Goal: Transaction & Acquisition: Purchase product/service

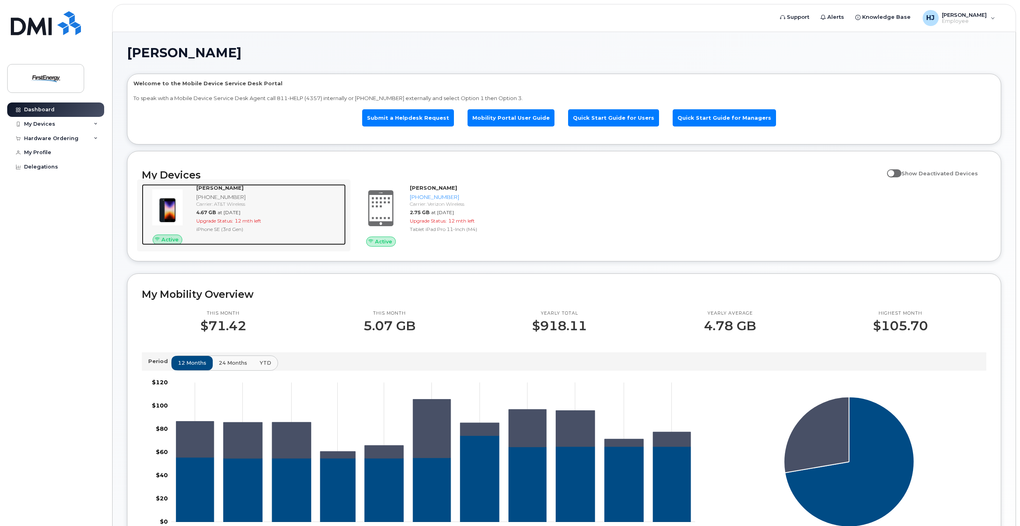
click at [247, 201] on div "Carrier: AT&T Wireless" at bounding box center [269, 204] width 146 height 7
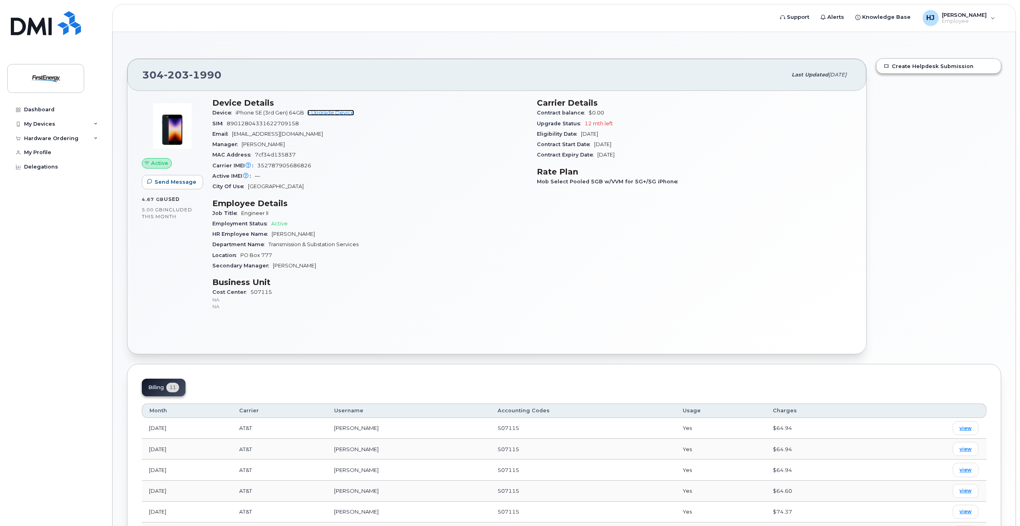
click at [332, 113] on link "+ Upgrade Device" at bounding box center [330, 113] width 47 height 6
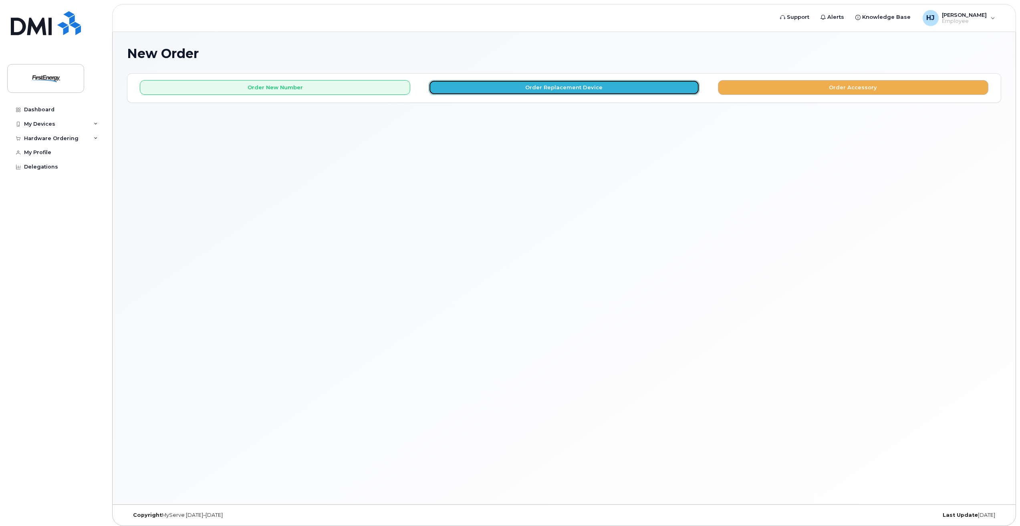
click at [485, 94] on button "Order Replacement Device" at bounding box center [563, 87] width 270 height 15
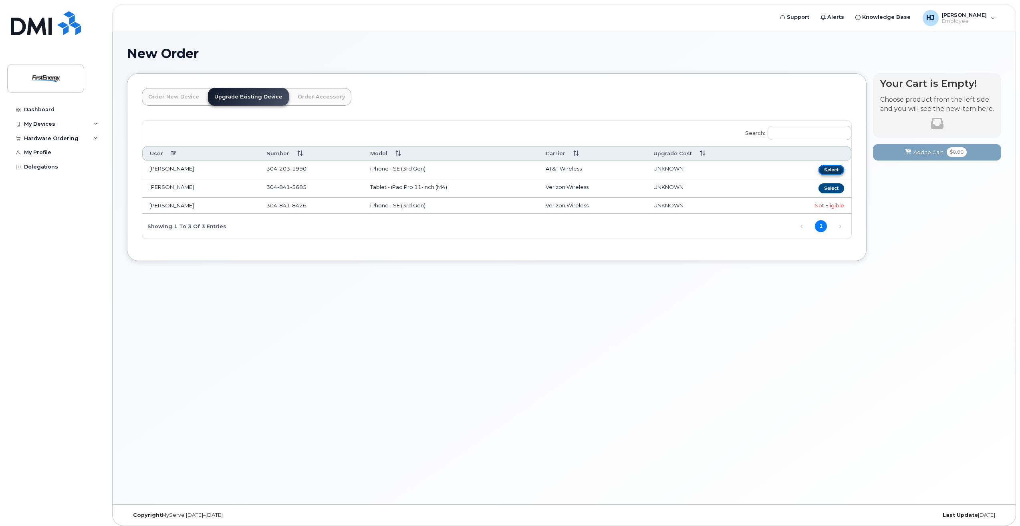
click at [834, 171] on button "Select" at bounding box center [831, 170] width 26 height 10
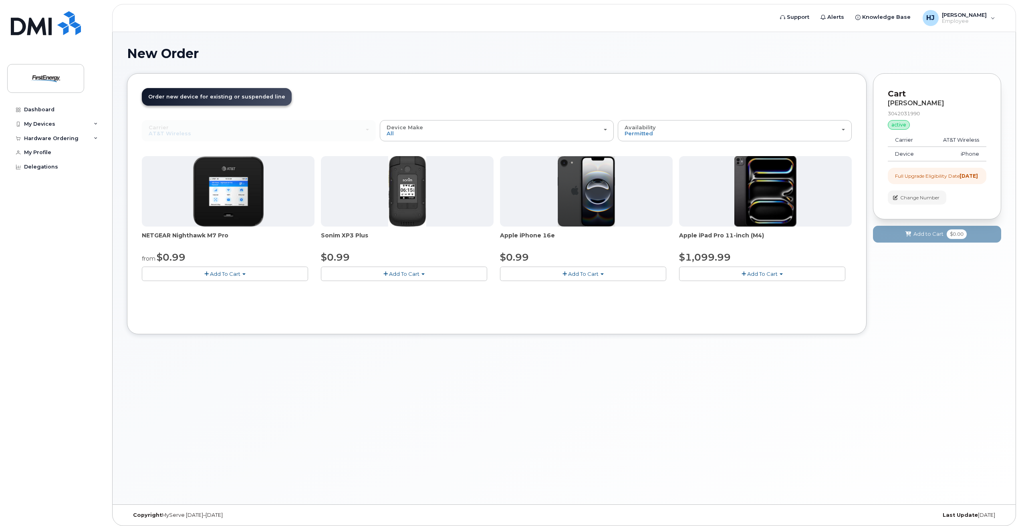
click at [590, 275] on span "Add To Cart" at bounding box center [583, 274] width 30 height 6
click at [602, 274] on span "button" at bounding box center [601, 275] width 3 height 2
click at [579, 274] on span "Add To Cart" at bounding box center [583, 274] width 30 height 6
click at [568, 328] on div "Order New Device Upgrade Existing Device Order Accessory Order new device and n…" at bounding box center [496, 203] width 739 height 261
click at [575, 276] on span "Add To Cart" at bounding box center [583, 274] width 30 height 6
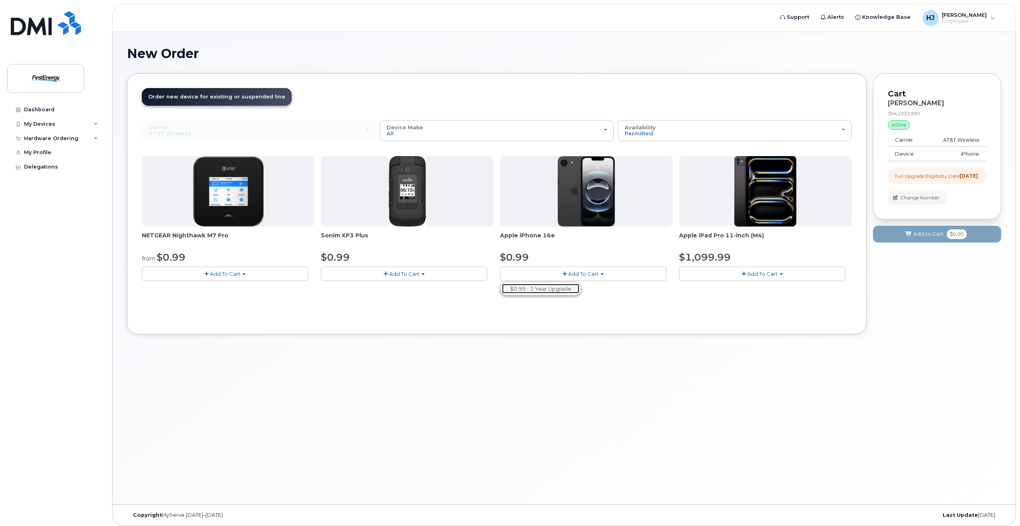
click at [552, 291] on link "$0.99 - 2 Year Upgrade" at bounding box center [540, 289] width 77 height 10
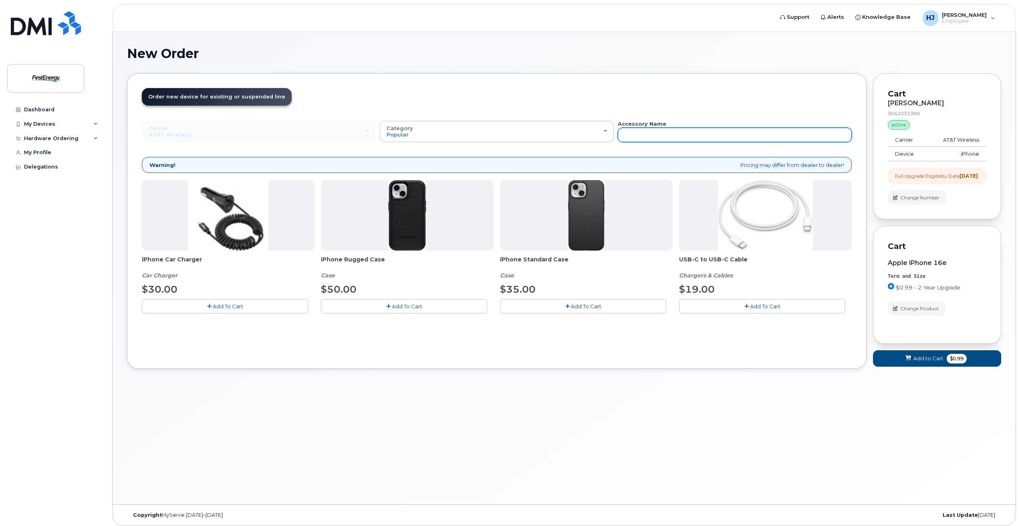
click at [645, 136] on input "text" at bounding box center [734, 135] width 234 height 14
click at [634, 104] on header "Order New Device Upgrade Existing Device Order Accessory Order new device and n…" at bounding box center [497, 104] width 710 height 32
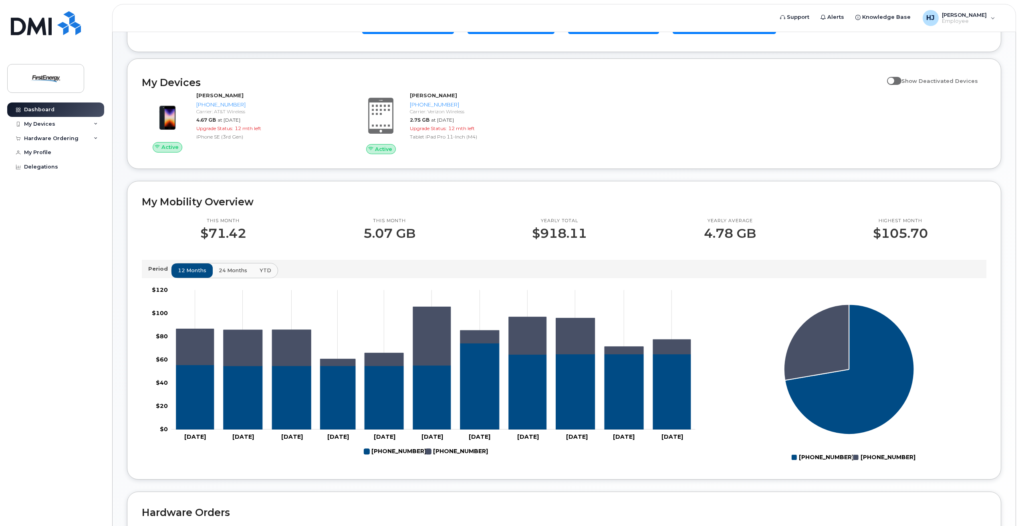
scroll to position [80, 0]
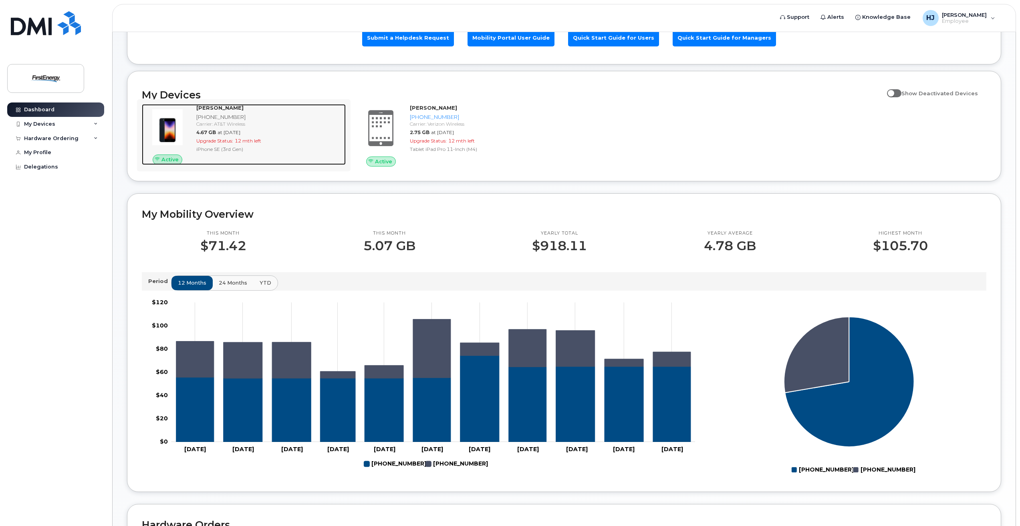
click at [226, 136] on div "JUSTIN J HUGHES 304-203-1990 Carrier: AT&T Wireless 4.67 GB at Sep 01, 2025 Upg…" at bounding box center [269, 134] width 153 height 61
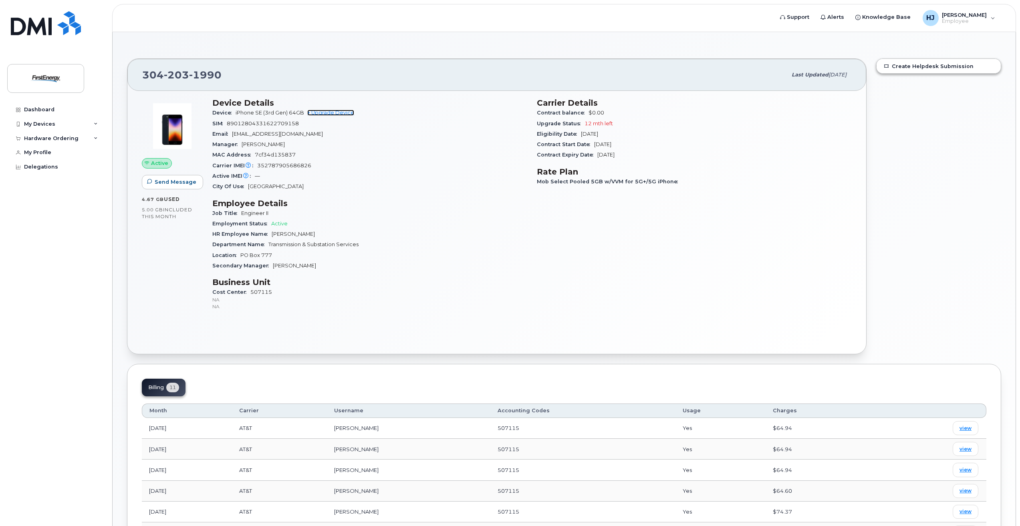
click at [327, 113] on link "+ Upgrade Device" at bounding box center [330, 113] width 47 height 6
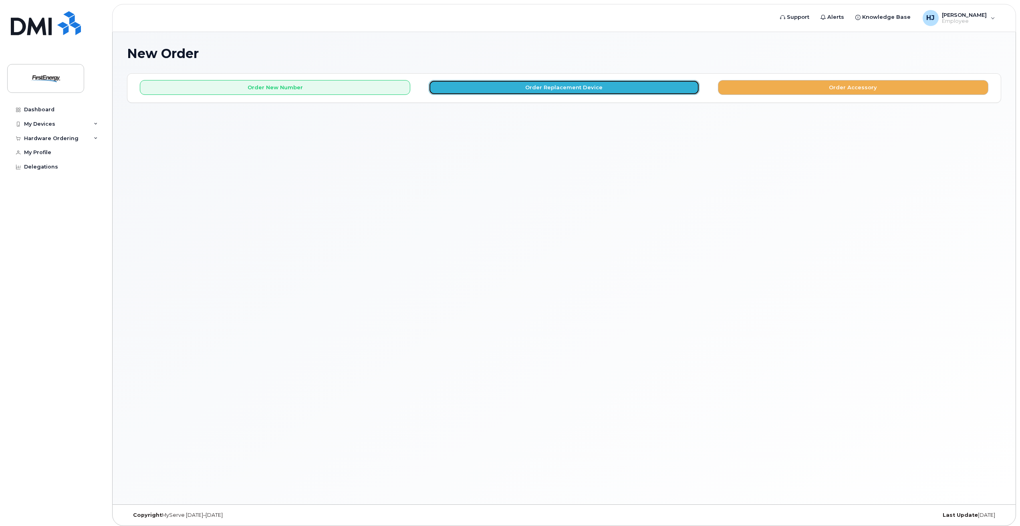
click at [549, 91] on button "Order Replacement Device" at bounding box center [563, 87] width 270 height 15
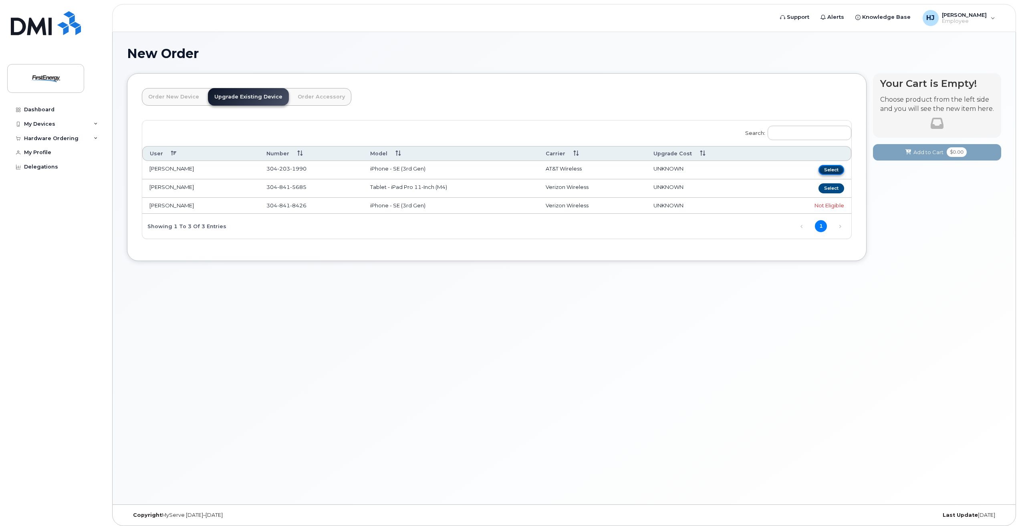
click at [825, 171] on button "Select" at bounding box center [831, 170] width 26 height 10
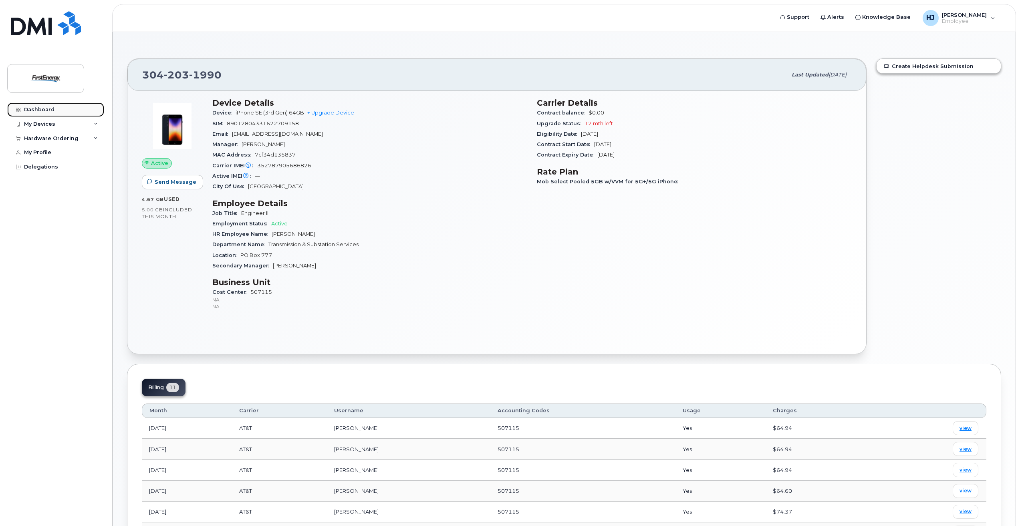
click at [52, 111] on div "Dashboard" at bounding box center [39, 110] width 30 height 6
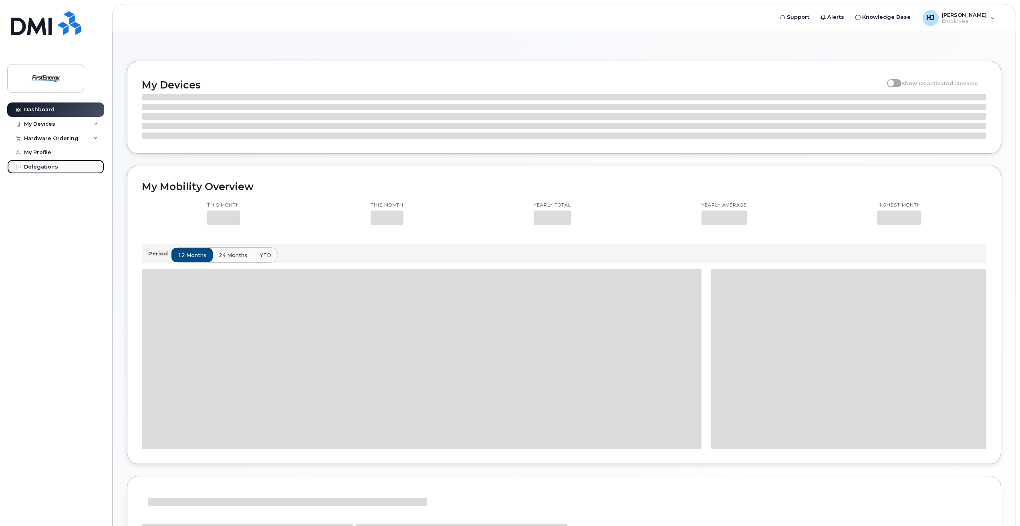
click at [50, 167] on div "Delegations" at bounding box center [41, 167] width 34 height 6
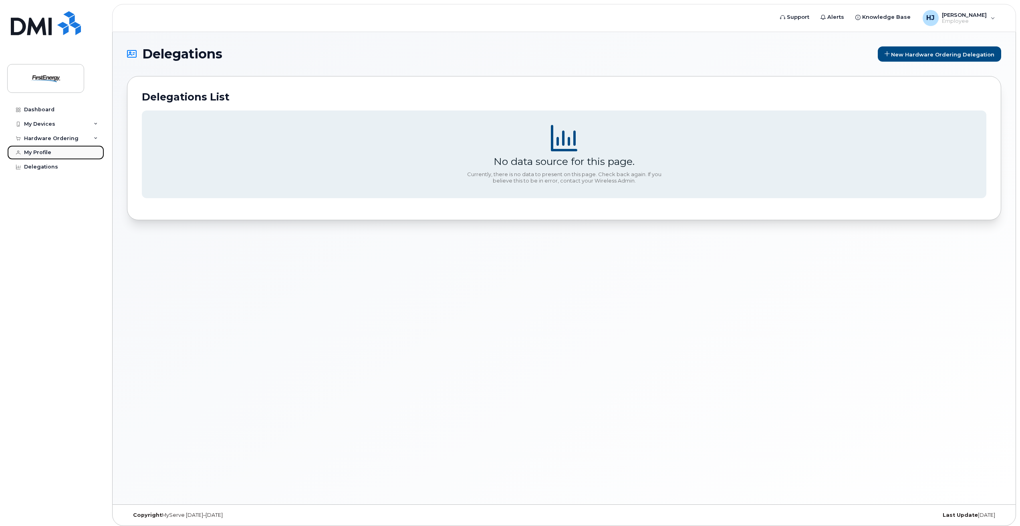
click at [46, 149] on div "My Profile" at bounding box center [37, 152] width 27 height 6
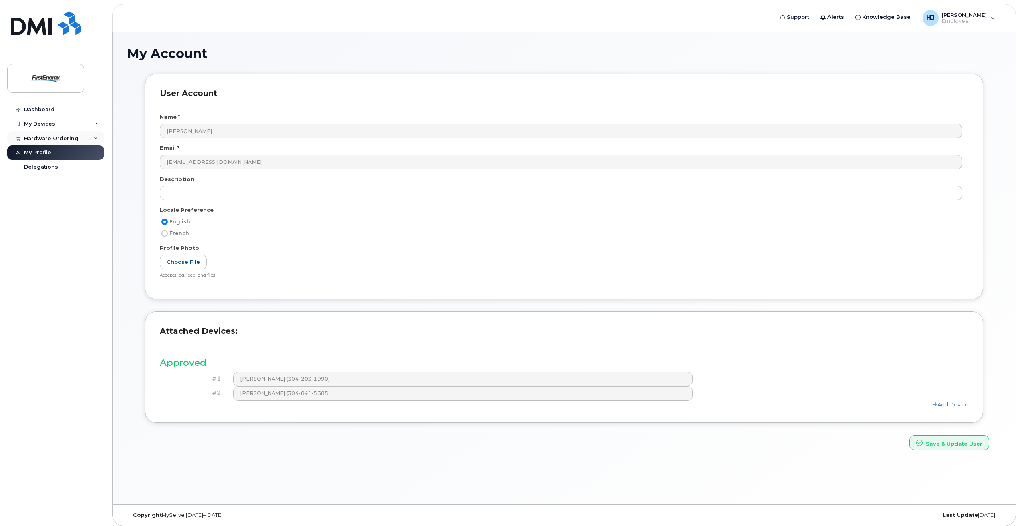
click at [72, 136] on div "Hardware Ordering" at bounding box center [51, 138] width 54 height 6
click at [74, 126] on div "My Devices" at bounding box center [55, 124] width 97 height 14
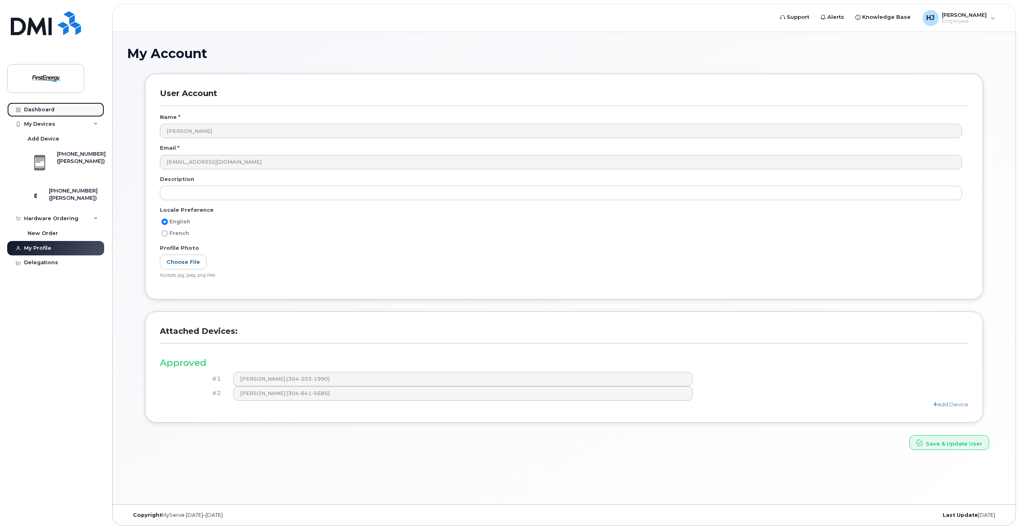
click at [68, 111] on link "Dashboard" at bounding box center [55, 110] width 97 height 14
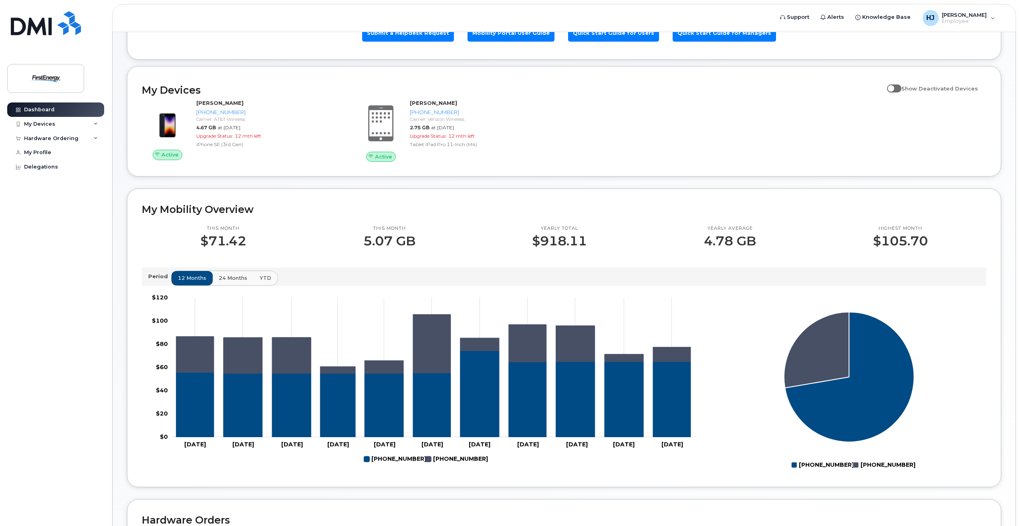
scroll to position [222, 0]
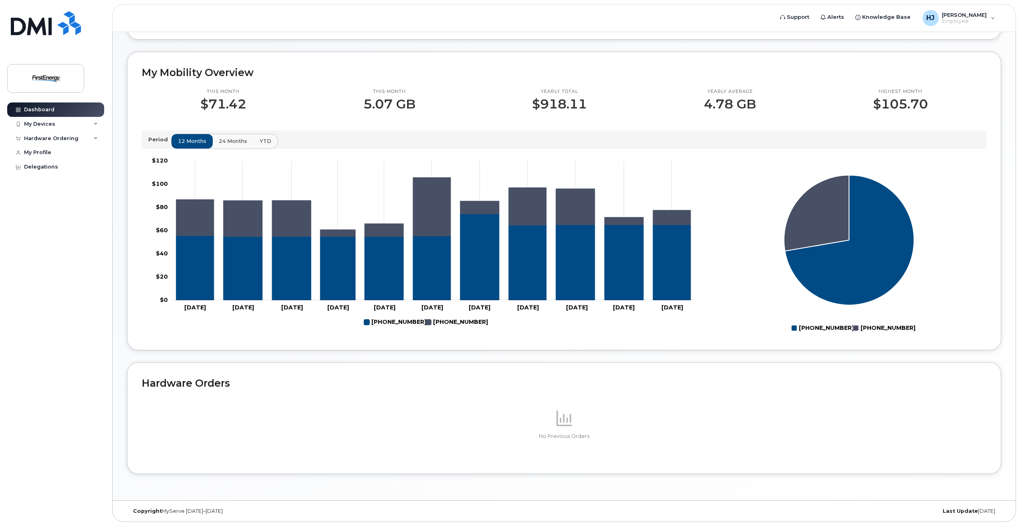
click at [572, 41] on div "[PERSON_NAME] Welcome to the Mobile Device Service Desk Portal To speak with a …" at bounding box center [564, 150] width 874 height 650
